Goal: Information Seeking & Learning: Understand process/instructions

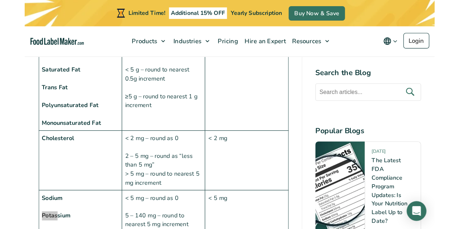
scroll to position [763, 0]
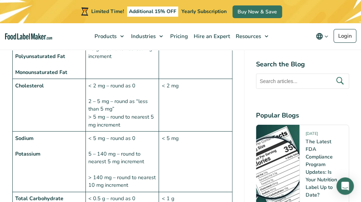
drag, startPoint x: 69, startPoint y: 152, endPoint x: 78, endPoint y: 149, distance: 9.5
click at [69, 152] on td "Sodium Potassium" at bounding box center [48, 162] width 73 height 61
drag, startPoint x: 92, startPoint y: 141, endPoint x: 139, endPoint y: 148, distance: 47.3
click at [144, 141] on td "< 5 mg – round as 0 5 – 140 mg – round to nearest 5 mg increment > 140 mg – rou…" at bounding box center [122, 162] width 73 height 61
click at [104, 148] on td "< 5 mg – round as 0 5 – 140 mg – round to nearest 5 mg increment > 140 mg – rou…" at bounding box center [122, 162] width 73 height 61
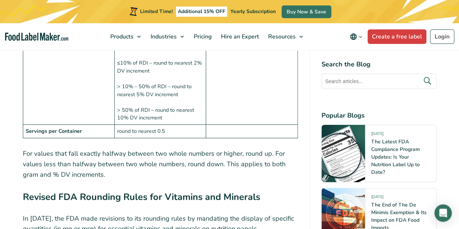
scroll to position [1161, 0]
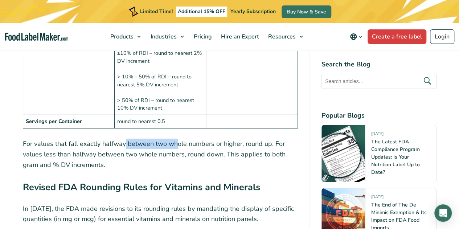
drag, startPoint x: 125, startPoint y: 128, endPoint x: 177, endPoint y: 131, distance: 51.6
click at [173, 139] on p "For values that fall exactly halfway between two whole numbers or higher, round…" at bounding box center [160, 154] width 275 height 31
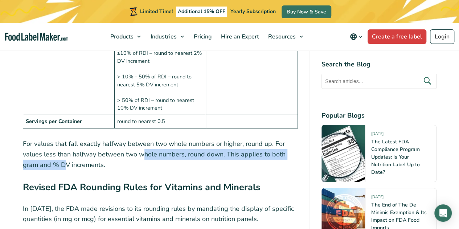
drag, startPoint x: 66, startPoint y: 150, endPoint x: 144, endPoint y: 146, distance: 78.0
click at [143, 145] on p "For values that fall exactly halfway between two whole numbers or higher, round…" at bounding box center [160, 154] width 275 height 31
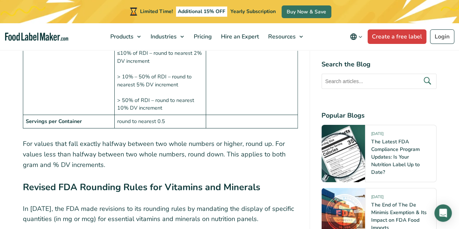
click at [148, 154] on p "For values that fall exactly halfway between two whole numbers or higher, round…" at bounding box center [160, 154] width 275 height 31
drag, startPoint x: 167, startPoint y: 141, endPoint x: 208, endPoint y: 141, distance: 41.0
click at [208, 141] on p "For values that fall exactly halfway between two whole numbers or higher, round…" at bounding box center [160, 154] width 275 height 31
drag, startPoint x: 50, startPoint y: 154, endPoint x: 99, endPoint y: 155, distance: 48.6
click at [98, 155] on p "For values that fall exactly halfway between two whole numbers or higher, round…" at bounding box center [160, 154] width 275 height 31
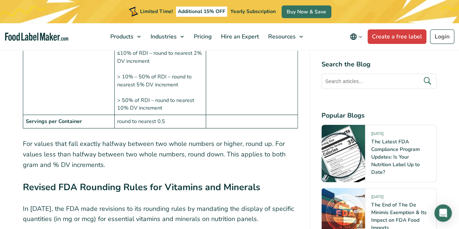
click at [135, 158] on p "For values that fall exactly halfway between two whole numbers or higher, round…" at bounding box center [160, 154] width 275 height 31
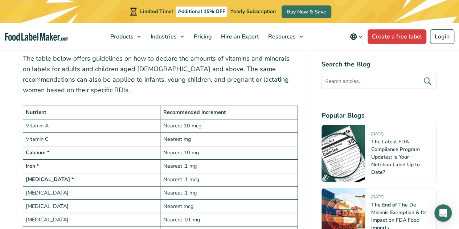
scroll to position [1415, 0]
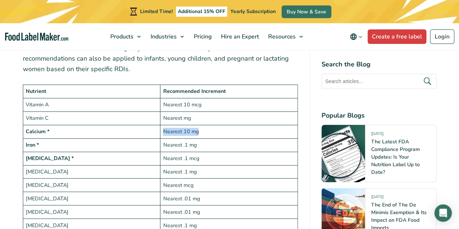
drag, startPoint x: 164, startPoint y: 119, endPoint x: 197, endPoint y: 122, distance: 33.9
click at [197, 125] on td "Nearest 10 mg" at bounding box center [228, 131] width 137 height 13
click at [204, 152] on td "Nearest .1 mcg" at bounding box center [228, 158] width 137 height 13
drag, startPoint x: 116, startPoint y: 137, endPoint x: 154, endPoint y: 138, distance: 37.7
click at [139, 138] on td "Iron *" at bounding box center [91, 144] width 137 height 13
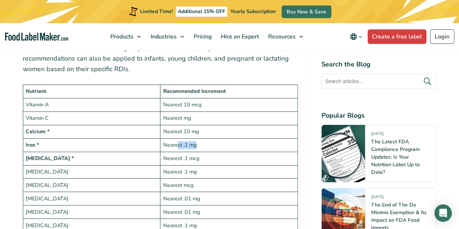
drag, startPoint x: 177, startPoint y: 135, endPoint x: 209, endPoint y: 134, distance: 31.6
click at [209, 138] on td "Nearest .1 mg" at bounding box center [228, 144] width 137 height 13
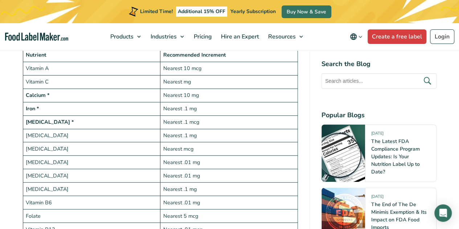
click at [178, 169] on td "Nearest .01 mg" at bounding box center [228, 175] width 137 height 13
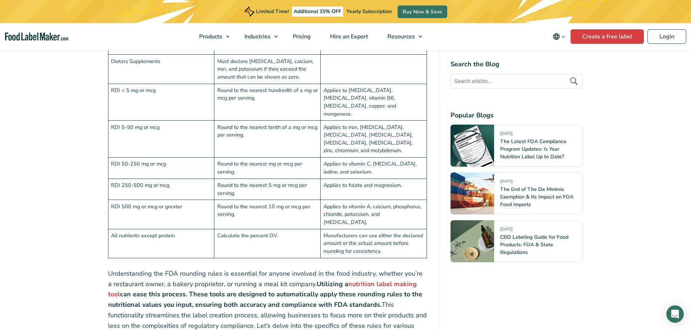
scroll to position [1850, 0]
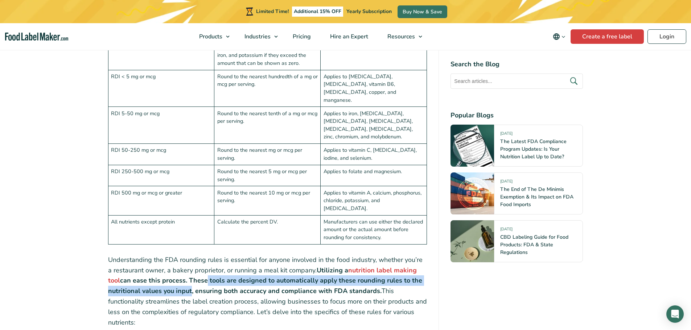
click at [190, 202] on p "Understanding the FDA rounding rules is essential for anyone involved in the fo…" at bounding box center [267, 291] width 319 height 73
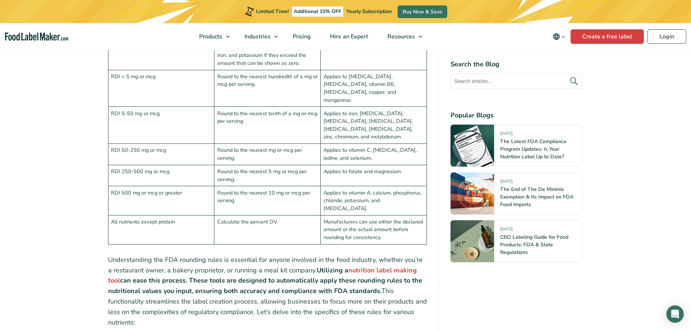
click at [230, 202] on p "Understanding the FDA rounding rules is essential for anyone involved in the fo…" at bounding box center [267, 291] width 319 height 73
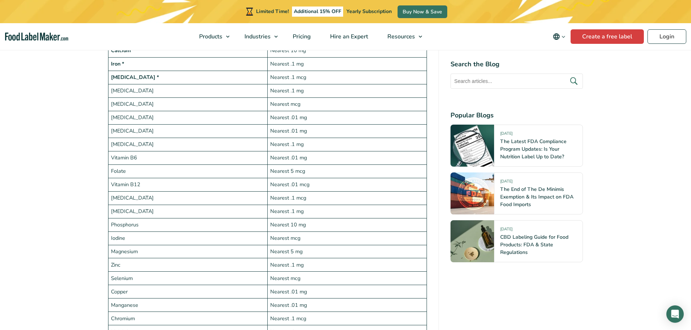
scroll to position [1234, 0]
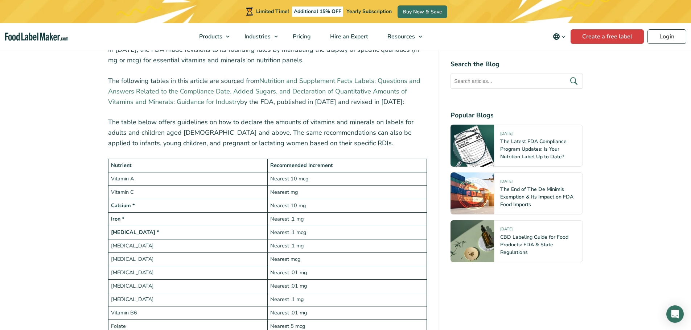
click at [214, 78] on link "Nutrition and Supplement Facts Labels: Questions and Answers Related to the Com…" at bounding box center [264, 92] width 312 height 30
